Goal: Use online tool/utility: Use online tool/utility

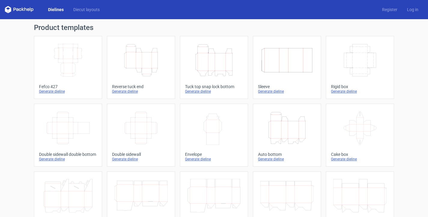
click at [148, 54] on icon "Height Depth Width" at bounding box center [140, 61] width 53 height 34
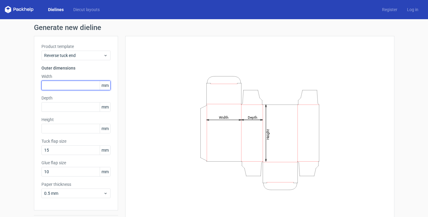
click at [59, 87] on input "text" at bounding box center [75, 86] width 69 height 10
type input "69"
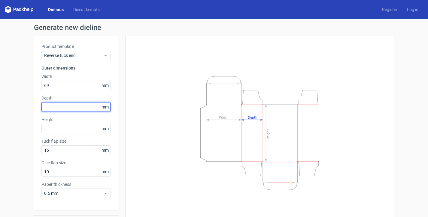
click at [53, 105] on input "text" at bounding box center [75, 107] width 69 height 10
type input "20"
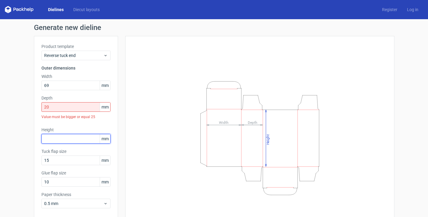
click at [61, 124] on div "Product template Reverse tuck end Outer dimensions Width 69 mm Depth 20 mm Valu…" at bounding box center [76, 128] width 84 height 185
type input "104"
